Goal: Task Accomplishment & Management: Manage account settings

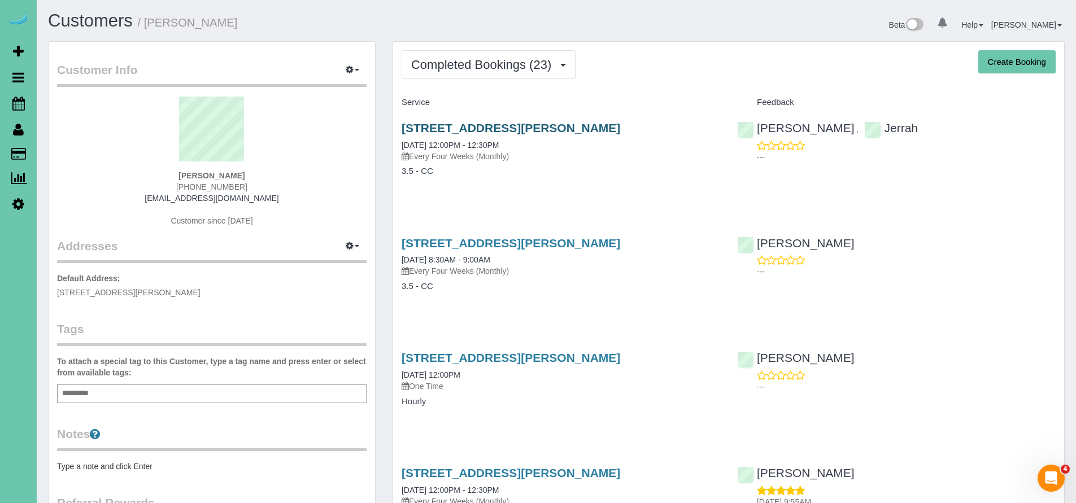
click at [515, 127] on link "[STREET_ADDRESS][PERSON_NAME]" at bounding box center [510, 127] width 218 height 13
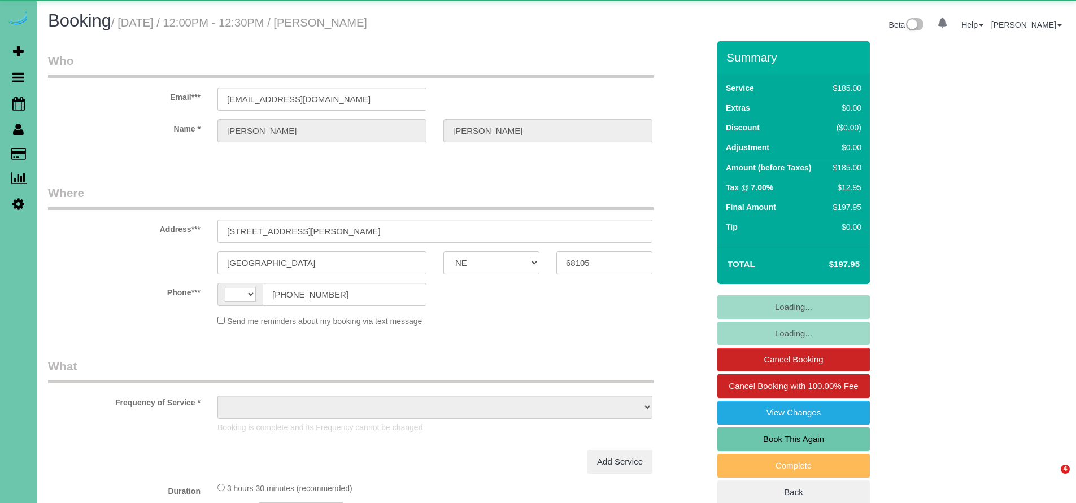
select select "NE"
select select "string:[GEOGRAPHIC_DATA]"
select select "object:649"
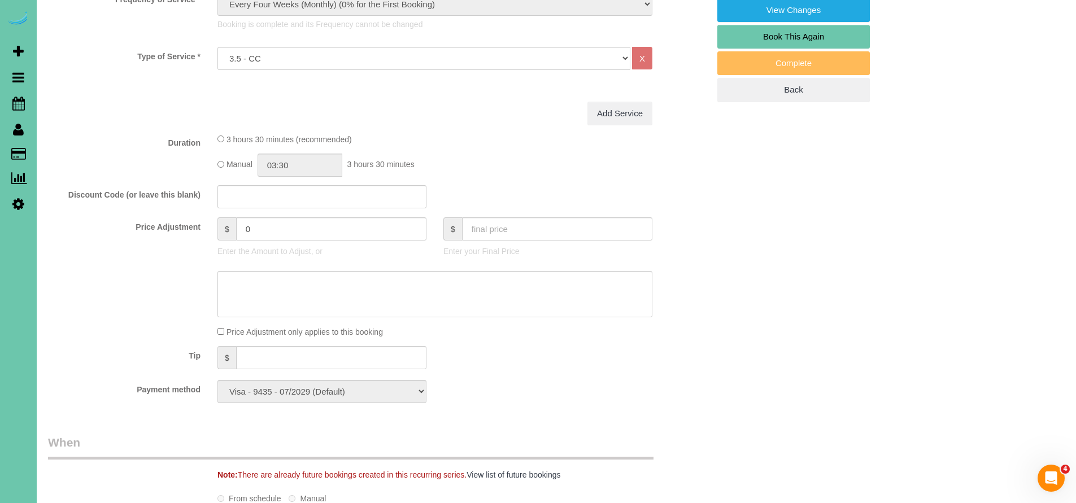
scroll to position [426, 0]
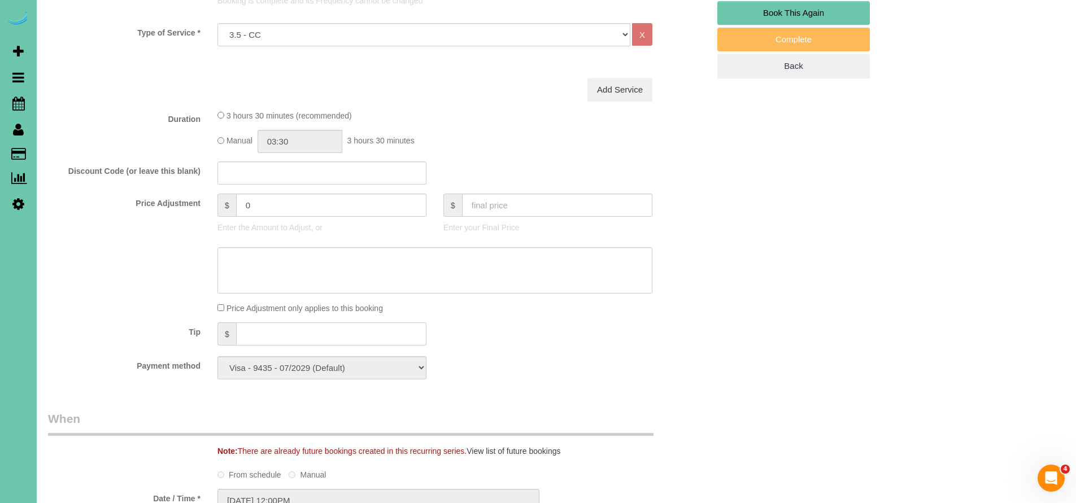
click at [281, 335] on input "text" at bounding box center [331, 333] width 190 height 23
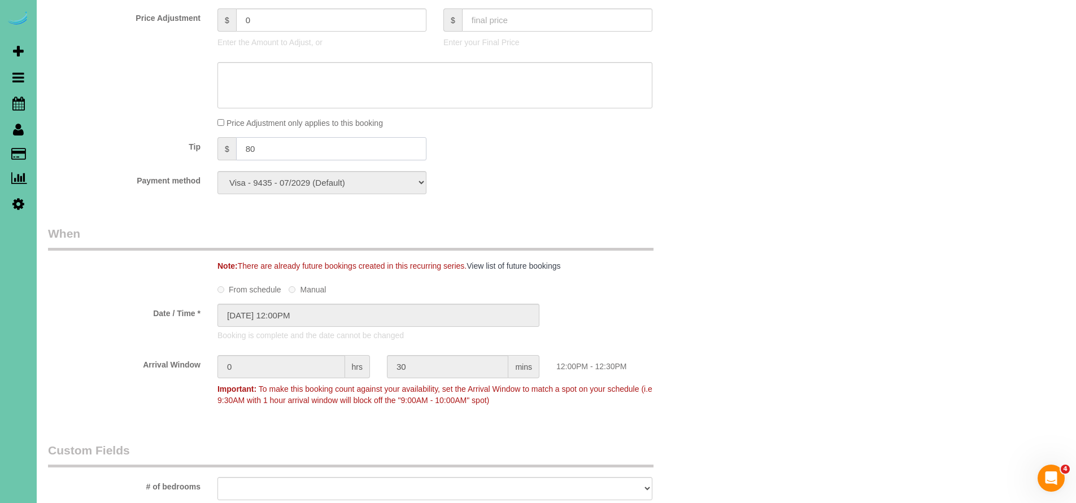
scroll to position [622, 0]
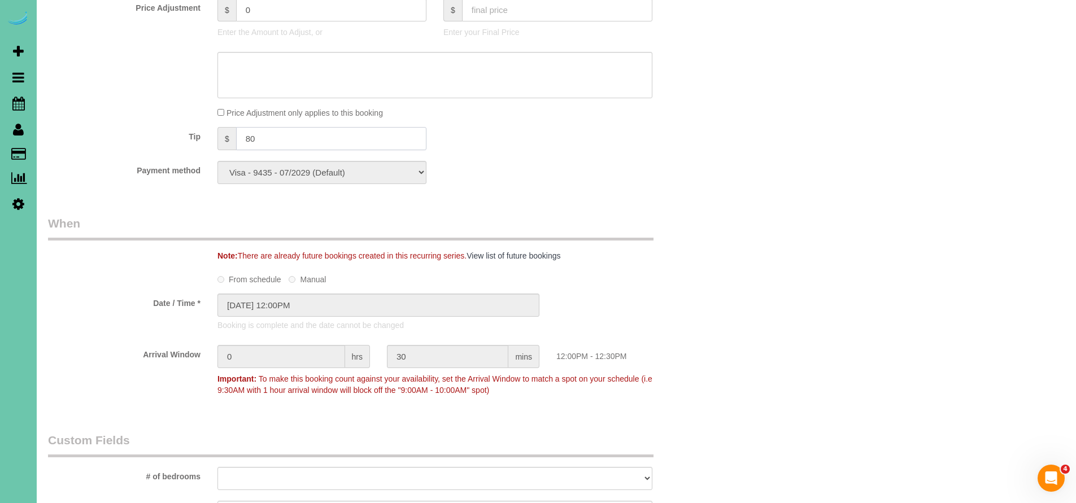
type input "80"
click at [495, 207] on div "Who Email*** corthans@gmail.com Name * Cortney Hansen Where Address*** 4305 Pop…" at bounding box center [378, 238] width 677 height 1636
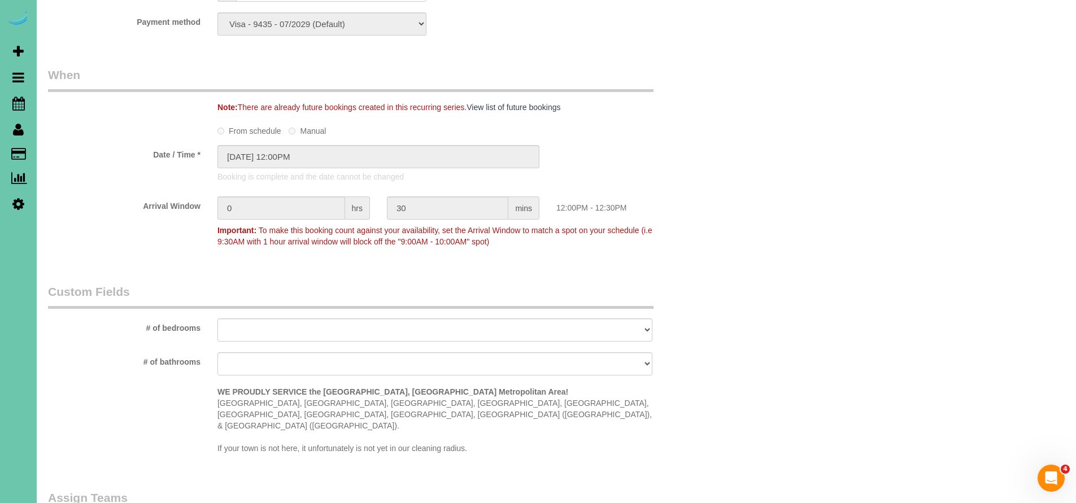
scroll to position [181, 0]
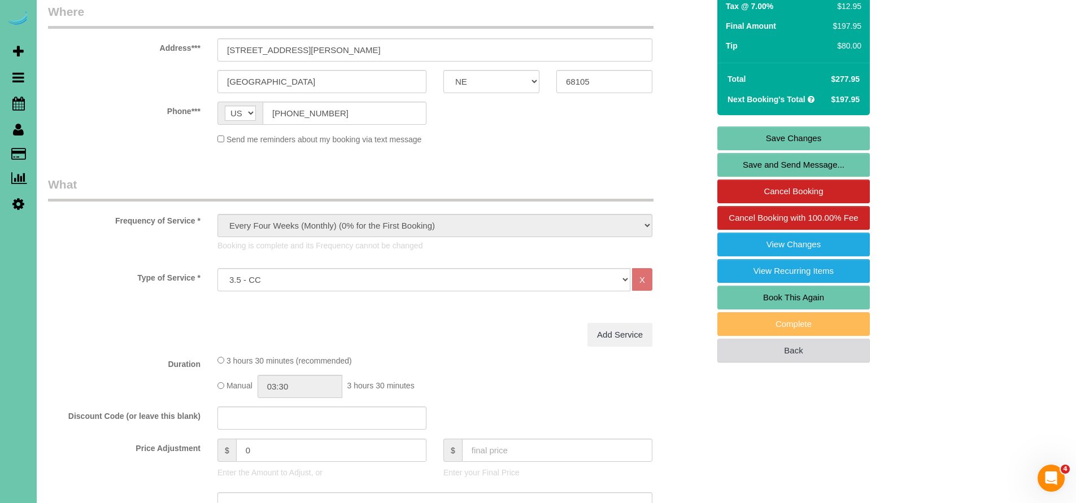
click at [818, 344] on link "Back" at bounding box center [793, 351] width 152 height 24
